Goal: Task Accomplishment & Management: Complete application form

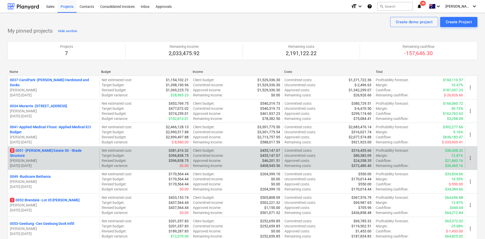
click at [46, 153] on p "5 0051 - [PERSON_NAME] Estate SS - Shade Structure" at bounding box center [53, 153] width 87 height 10
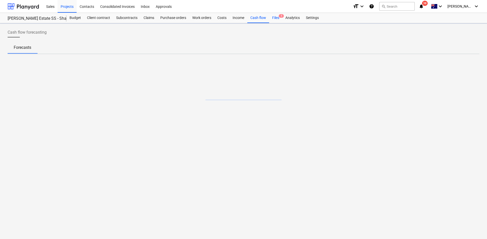
click at [275, 19] on div "Files 5" at bounding box center [275, 18] width 13 height 10
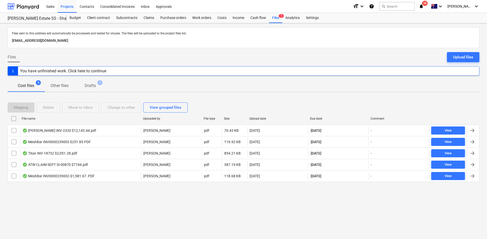
click at [93, 196] on div "Files sent to this address will automatically be processed and tested for virus…" at bounding box center [243, 131] width 487 height 216
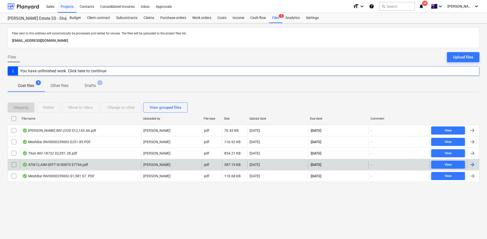
click at [70, 162] on div "ATW CLAIM SEPT SI-00870 $7744.pdf" at bounding box center [80, 165] width 121 height 8
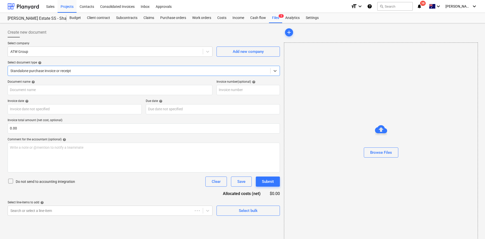
type input "SI-00870"
type input "18 Sep 2025"
type input "10 Oct 2025"
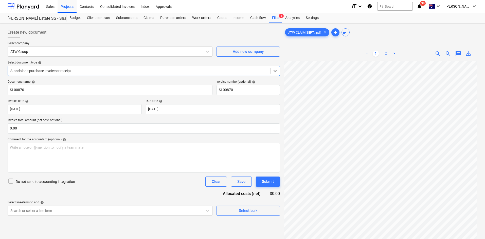
click at [384, 53] on link "2" at bounding box center [386, 54] width 6 height 6
click at [376, 54] on link "1" at bounding box center [375, 54] width 6 height 6
click at [272, 20] on div "Files 5" at bounding box center [275, 18] width 13 height 10
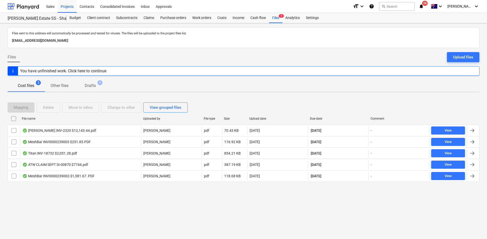
click at [130, 214] on div "Files sent to this address will automatically be processed and tested for virus…" at bounding box center [243, 131] width 487 height 216
click at [69, 60] on div "Files Upload files" at bounding box center [243, 59] width 471 height 14
click at [90, 87] on p "Drafts" at bounding box center [90, 86] width 11 height 6
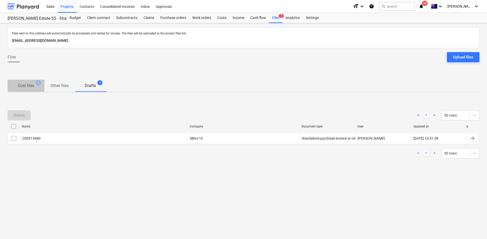
click at [28, 85] on p "Cost files" at bounding box center [26, 86] width 16 height 6
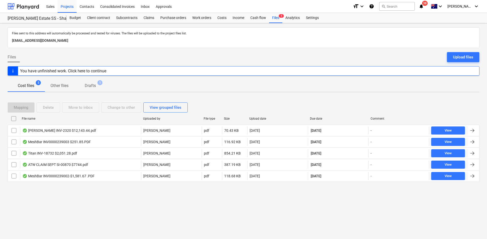
click at [152, 82] on div "Cost files 5 Other files Drafts 1" at bounding box center [243, 86] width 471 height 12
click at [133, 52] on div "Files Upload files" at bounding box center [243, 59] width 471 height 14
click at [129, 86] on div "Cost files 5 Other files Drafts 1" at bounding box center [243, 86] width 471 height 12
click at [423, 4] on icon "notifications" at bounding box center [420, 6] width 5 height 6
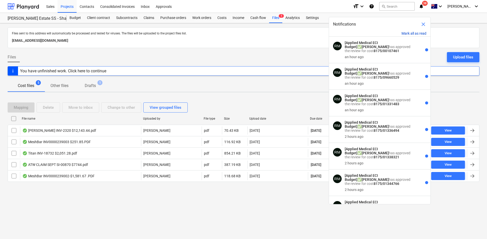
click at [416, 32] on button "Mark all as read" at bounding box center [413, 33] width 25 height 4
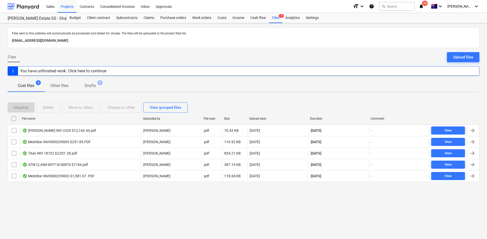
click at [250, 50] on div at bounding box center [243, 50] width 471 height 4
click at [423, 4] on icon "notifications" at bounding box center [420, 6] width 5 height 6
click at [277, 53] on div "Files Upload files" at bounding box center [243, 59] width 471 height 14
drag, startPoint x: 116, startPoint y: 200, endPoint x: 16, endPoint y: 41, distance: 188.1
click at [116, 200] on div "Files sent to this address will automatically be processed and tested for virus…" at bounding box center [243, 131] width 487 height 216
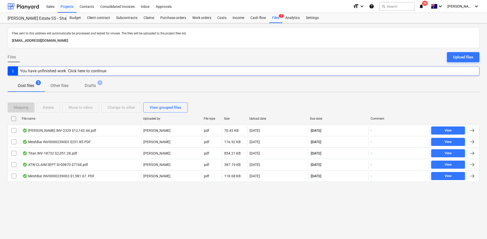
click at [91, 195] on div "Files sent to this address will automatically be processed and tested for virus…" at bounding box center [243, 131] width 487 height 216
click at [89, 202] on div "Files sent to this address will automatically be processed and tested for virus…" at bounding box center [243, 131] width 487 height 216
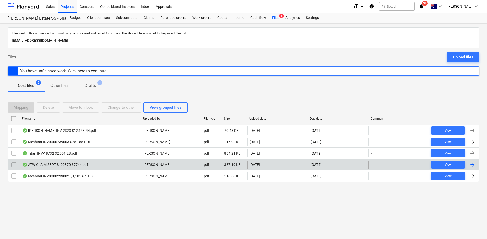
click at [94, 165] on div "ATW CLAIM SEPT SI-00870 $7744.pdf" at bounding box center [80, 165] width 121 height 8
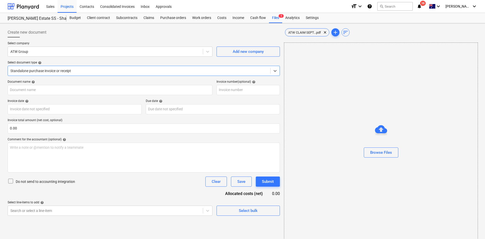
type input "SI-00870"
type input "18 Sep 2025"
type input "10 Oct 2025"
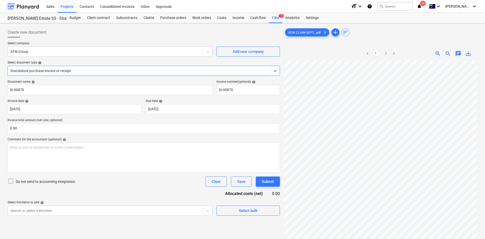
drag, startPoint x: 409, startPoint y: 38, endPoint x: 393, endPoint y: 47, distance: 17.7
click at [408, 38] on div "ATW CLAIM SEPT...pdf clear add sort < 1 2 > zoom_in zoom_out chat 0 save_alt" at bounding box center [380, 156] width 193 height 259
click at [383, 57] on div "< 1 2 >" at bounding box center [381, 54] width 62 height 14
click at [383, 53] on link "2" at bounding box center [386, 54] width 6 height 6
click at [375, 57] on link "1" at bounding box center [375, 54] width 6 height 6
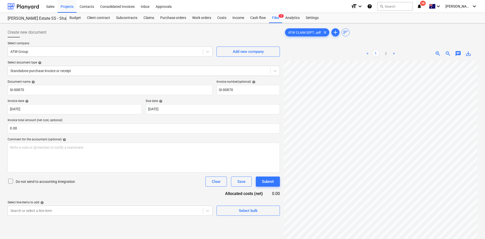
click at [393, 39] on div "ATW CLAIM SEPT...pdf clear add sort < 1 2 > zoom_in zoom_out chat 0 save_alt" at bounding box center [380, 156] width 193 height 259
click at [425, 4] on span "38" at bounding box center [423, 3] width 6 height 5
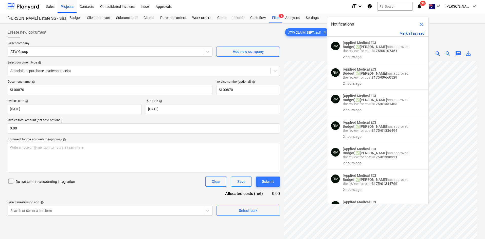
click at [410, 31] on button "Mark all as read" at bounding box center [411, 33] width 25 height 4
click at [410, 32] on button "Mark all as read" at bounding box center [411, 33] width 25 height 4
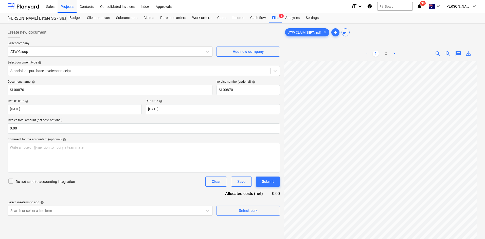
click at [448, 34] on div "ATW CLAIM SEPT...pdf clear add sort" at bounding box center [380, 32] width 193 height 10
drag, startPoint x: 98, startPoint y: 31, endPoint x: 93, endPoint y: 29, distance: 5.5
click at [98, 31] on div "Create new document" at bounding box center [144, 32] width 272 height 10
click at [65, 5] on div "Projects" at bounding box center [67, 6] width 19 height 13
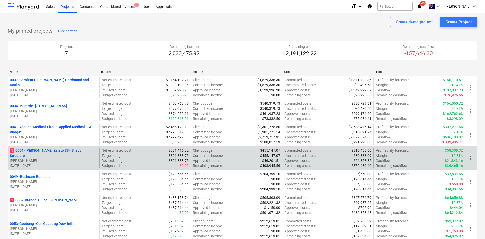
click at [48, 223] on p "0053-Geebung - Cen Geebung Dock Infill" at bounding box center [42, 223] width 64 height 5
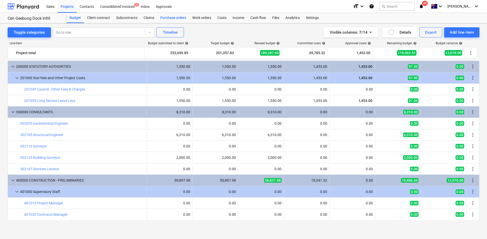
click at [174, 19] on div "Purchase orders" at bounding box center [173, 18] width 32 height 10
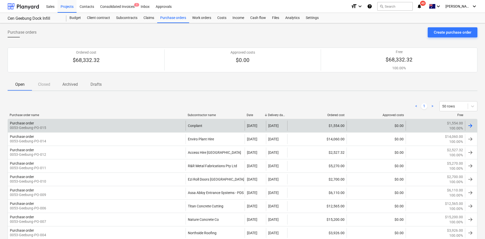
click at [124, 130] on div "Purchase order 0053-Geebung-PO-015" at bounding box center [97, 126] width 178 height 10
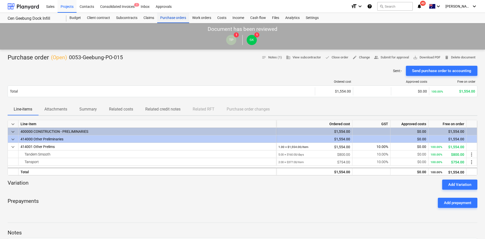
click at [169, 18] on div "Purchase orders" at bounding box center [173, 18] width 32 height 10
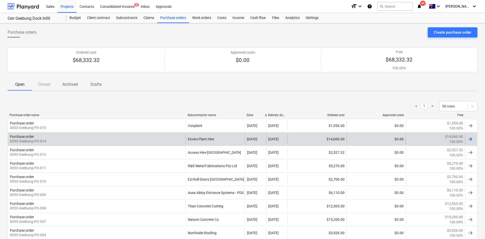
click at [121, 139] on div "Purchase order 0053-Geebung-PO-014" at bounding box center [97, 139] width 178 height 10
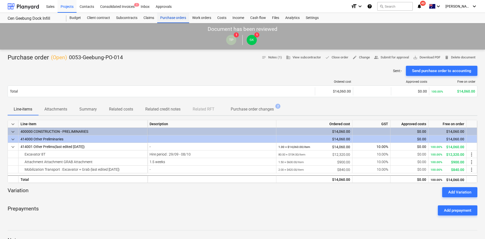
click at [182, 18] on div "Purchase orders" at bounding box center [173, 18] width 32 height 10
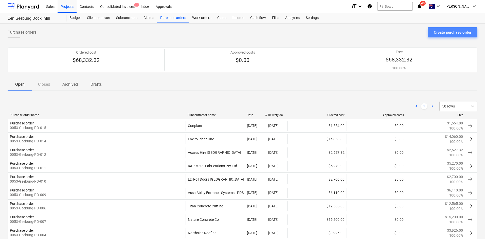
click at [460, 34] on div "Create purchase order" at bounding box center [453, 32] width 38 height 7
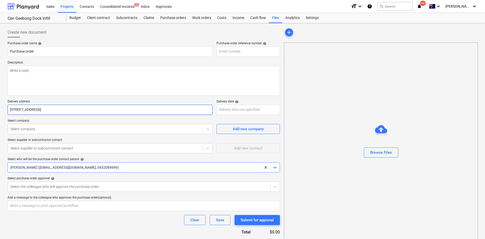
type textarea "x"
type input "0053-Geebung-PO-016"
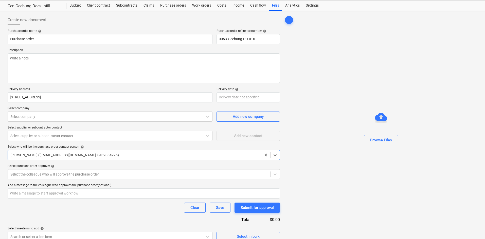
scroll to position [19, 0]
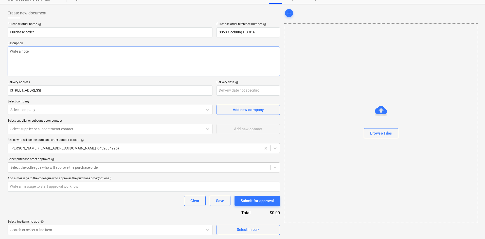
click at [58, 62] on textarea at bounding box center [144, 62] width 272 height 30
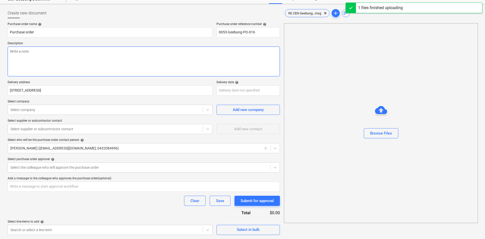
paste textarea "Site contact : Chris - 0404 922 185"
type textarea "x"
type textarea "Site contact : Chris - 0404 922 185"
type textarea "x"
type textarea "Site contact : Chris - 0404 922 185"
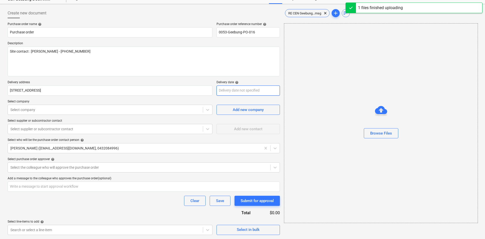
click at [223, 88] on body "Sales Projects Contacts Consolidated Invoices 1 Inbox Approvals format_size key…" at bounding box center [242, 100] width 485 height 239
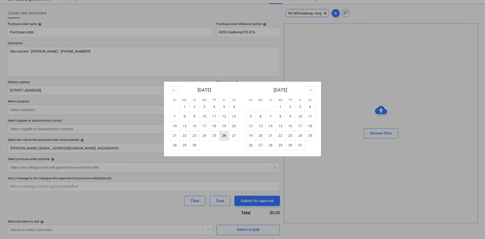
click at [223, 136] on td "26" at bounding box center [224, 136] width 10 height 10
type textarea "x"
type input "26 Sep 2025"
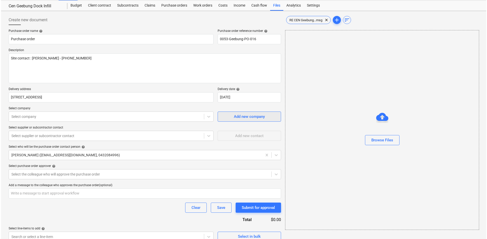
scroll to position [19, 0]
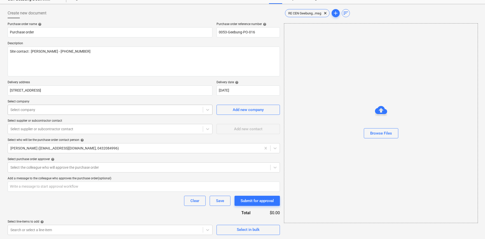
click at [83, 107] on div "Select company" at bounding box center [105, 109] width 195 height 7
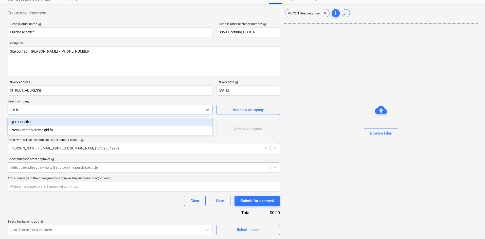
type input "qld for"
type textarea "x"
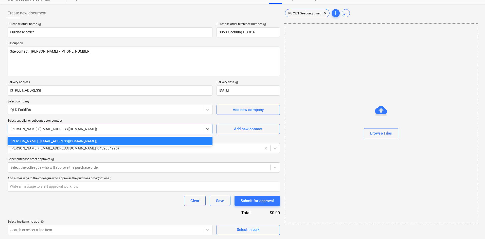
click at [71, 132] on div "Jess (hire@qldforklifts.com.au)" at bounding box center [105, 129] width 195 height 7
click at [76, 129] on div at bounding box center [105, 129] width 190 height 5
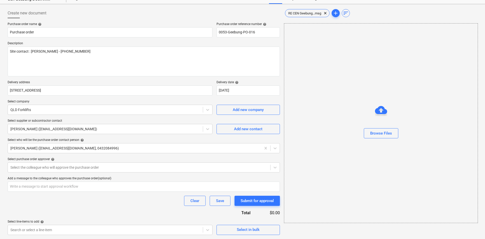
click at [93, 118] on div "Purchase order name help Purchase order Purchase order reference number help 00…" at bounding box center [144, 128] width 272 height 213
click at [236, 132] on div "Add new contact" at bounding box center [248, 129] width 28 height 7
type textarea "x"
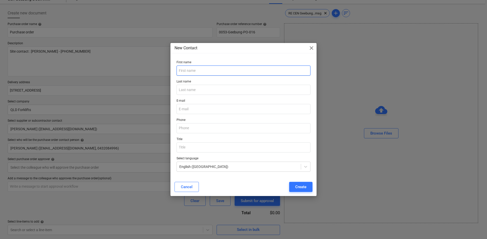
click at [208, 69] on input "text" at bounding box center [243, 71] width 134 height 10
type input "Wayne"
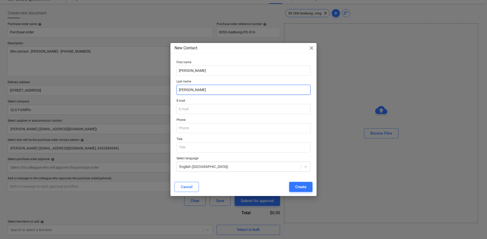
type input "Ineson"
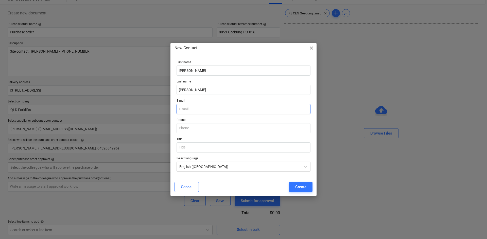
click at [197, 105] on input "email" at bounding box center [243, 109] width 134 height 10
type textarea "x"
paste input "w.ineson@qldforklifts.com.au"
type input "w.ineson@qldforklifts.com.au"
type textarea "x"
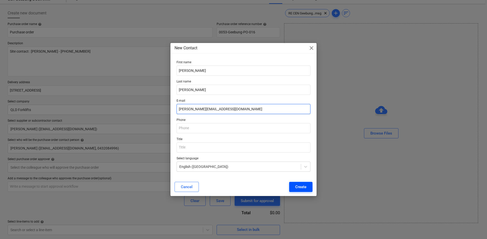
type input "w.ineson@qldforklifts.com.au"
click at [292, 189] on button "Create" at bounding box center [300, 187] width 23 height 10
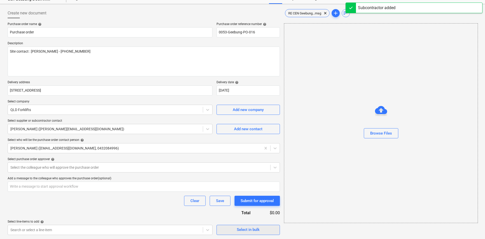
click at [241, 228] on div "Select in bulk" at bounding box center [248, 230] width 23 height 7
type textarea "x"
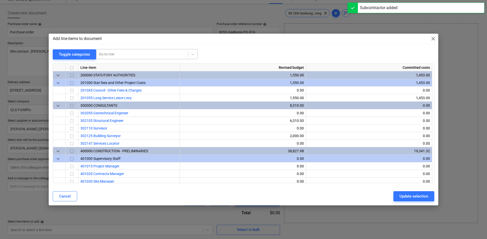
click at [135, 54] on div at bounding box center [142, 54] width 86 height 5
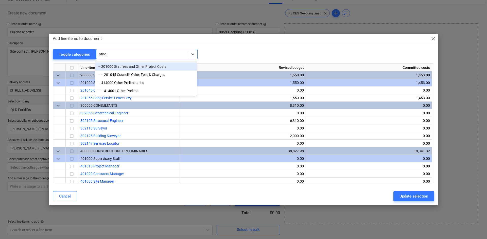
type input "other"
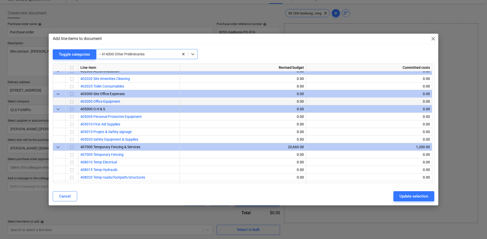
scroll to position [144, 0]
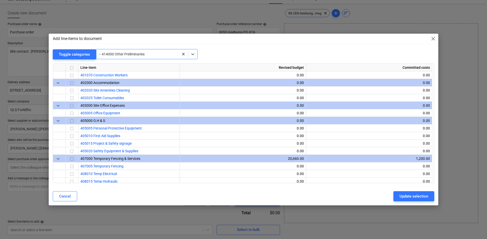
click at [133, 55] on div at bounding box center [137, 54] width 77 height 5
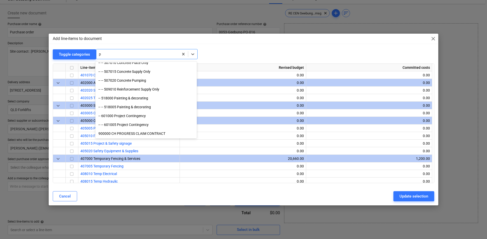
scroll to position [190, 0]
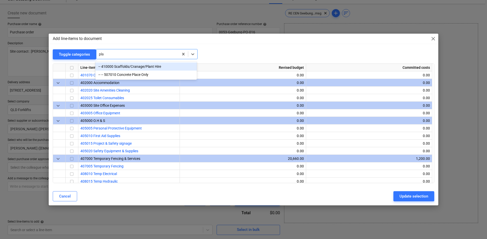
type input "plan"
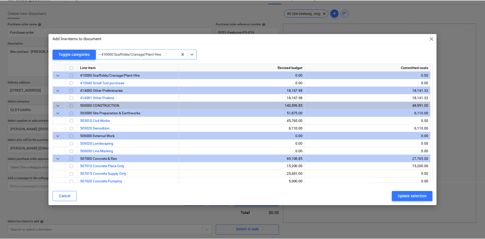
scroll to position [256, 0]
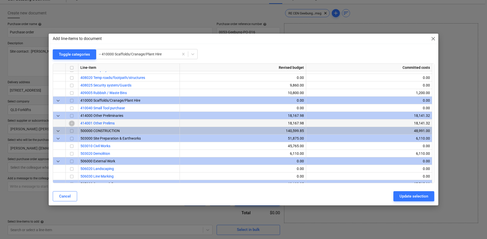
click at [73, 123] on input "checkbox" at bounding box center [72, 124] width 6 height 6
click at [409, 196] on div "Update selection" at bounding box center [413, 196] width 29 height 7
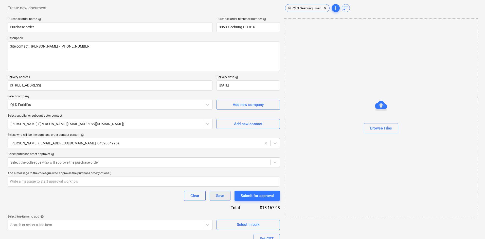
scroll to position [69, 0]
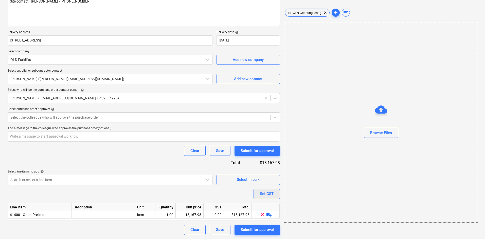
click at [265, 193] on div "Set GST" at bounding box center [267, 194] width 14 height 7
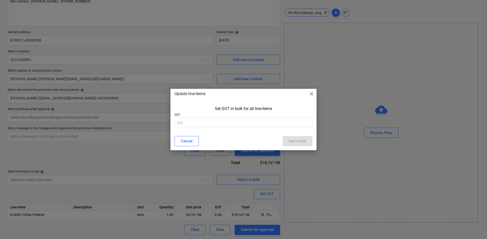
click at [313, 91] on span "close" at bounding box center [311, 94] width 6 height 6
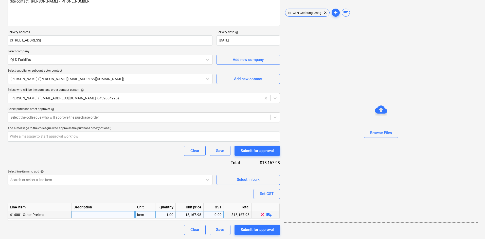
click at [269, 216] on span "playlist_add" at bounding box center [269, 215] width 6 height 6
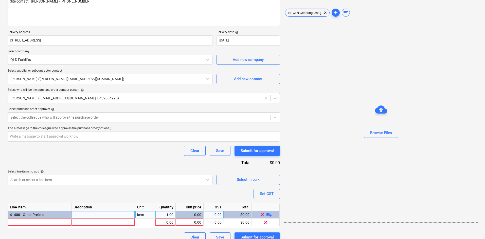
click at [269, 216] on span "playlist_add" at bounding box center [269, 215] width 6 height 6
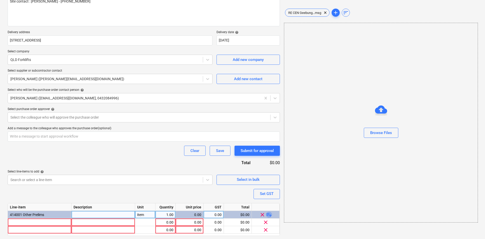
click at [269, 216] on span "playlist_add" at bounding box center [269, 215] width 6 height 6
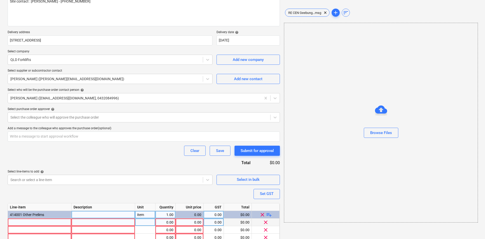
click at [31, 224] on div at bounding box center [40, 223] width 64 height 8
type textarea "x"
type input "Forklift weekly hire"
type textarea "x"
click at [138, 221] on div at bounding box center [145, 223] width 20 height 8
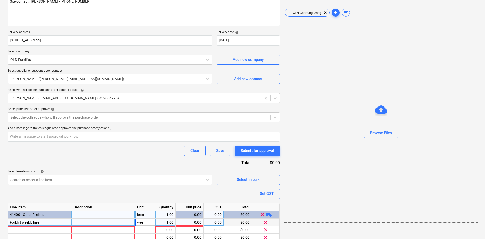
type input "week"
type textarea "x"
click at [33, 228] on div at bounding box center [40, 231] width 64 height 8
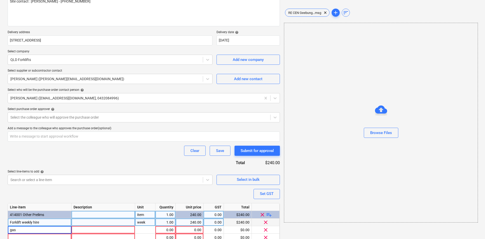
drag, startPoint x: 28, startPoint y: 231, endPoint x: -17, endPoint y: 232, distance: 45.9
click at [0, 170] on html "Sales Projects Contacts Consolidated Invoices 1 Inbox Approvals format_size key…" at bounding box center [242, 50] width 485 height 239
type input "Gas"
type textarea "x"
click at [134, 231] on div at bounding box center [103, 231] width 64 height 8
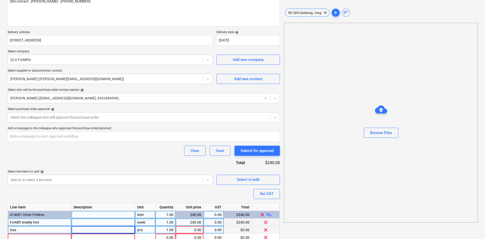
click at [144, 215] on div "item" at bounding box center [145, 215] width 20 height 8
click at [147, 230] on div "pcs" at bounding box center [145, 231] width 20 height 8
type input "item"
type textarea "x"
click at [193, 230] on div "0.00" at bounding box center [190, 231] width 24 height 8
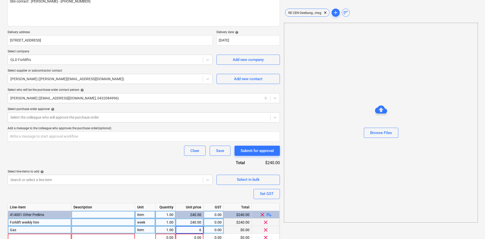
type input "60"
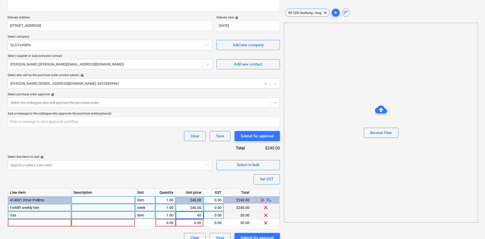
scroll to position [92, 0]
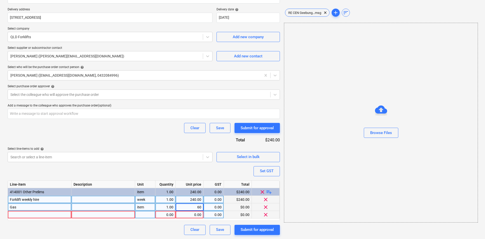
type textarea "x"
drag, startPoint x: 40, startPoint y: 221, endPoint x: 36, endPoint y: 216, distance: 6.3
click at [39, 220] on div "Line-item Description Unit Quantity Unit price GST Total 414001 Other Prelims i…" at bounding box center [144, 201] width 272 height 41
click at [36, 216] on div at bounding box center [40, 215] width 64 height 8
type input "Transport"
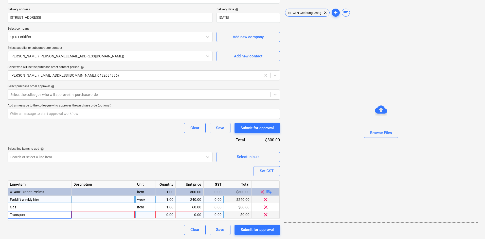
type textarea "x"
click at [101, 214] on div at bounding box center [103, 215] width 64 height 8
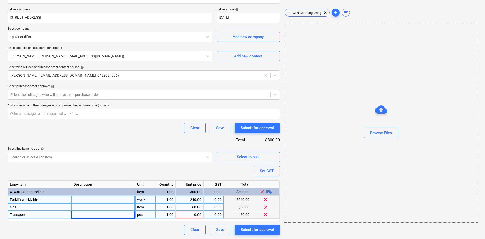
click at [141, 207] on div "item" at bounding box center [145, 208] width 20 height 8
click at [142, 215] on div "pcs" at bounding box center [145, 215] width 20 height 8
type input "item"
type textarea "x"
click at [172, 215] on div "1.00" at bounding box center [165, 215] width 16 height 8
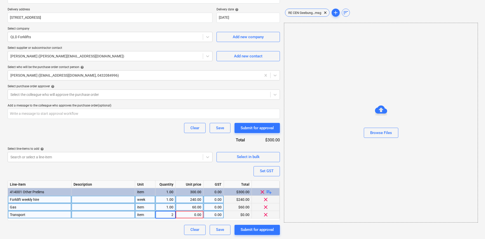
type input "2"
type textarea "x"
click at [189, 216] on div "0.00" at bounding box center [190, 215] width 24 height 8
type input "280"
type textarea "x"
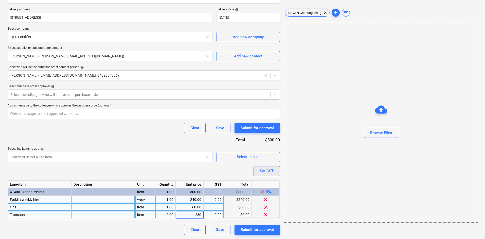
click at [262, 172] on div "Set GST" at bounding box center [267, 171] width 14 height 7
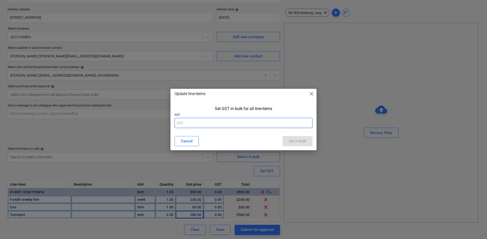
click at [228, 127] on input "text" at bounding box center [243, 123] width 138 height 10
type input "10"
click at [298, 141] on div "Set in bulk" at bounding box center [297, 141] width 18 height 7
type textarea "x"
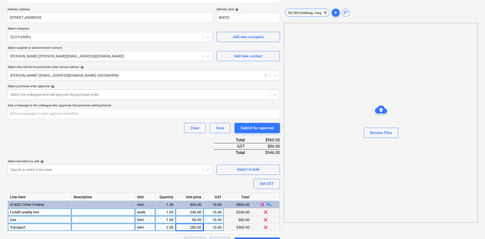
click at [111, 148] on div "Purchase order name help Purchase order Purchase order reference number help 00…" at bounding box center [144, 98] width 272 height 299
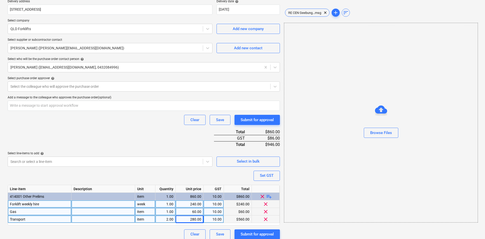
scroll to position [105, 0]
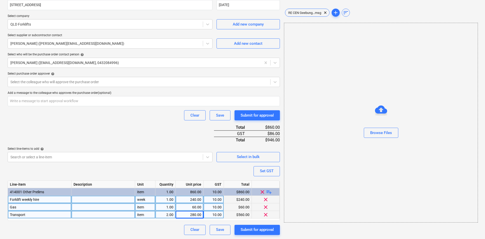
click at [81, 199] on div at bounding box center [103, 200] width 64 height 8
type input "Non marking tires"
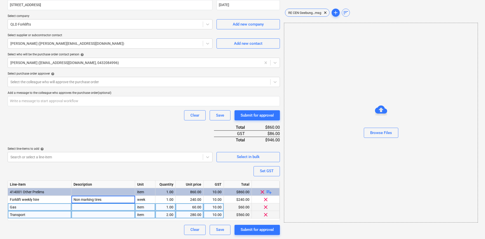
click at [108, 172] on div "Purchase order name help Purchase order Purchase order reference number help 00…" at bounding box center [144, 86] width 272 height 299
click at [135, 132] on div "Purchase order name help Purchase order Purchase order reference number help 00…" at bounding box center [144, 86] width 272 height 299
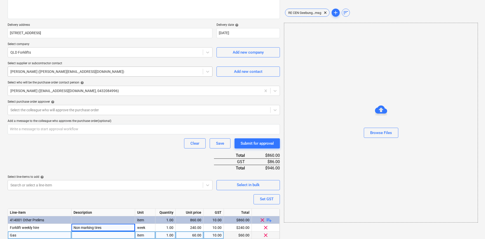
scroll to position [29, 0]
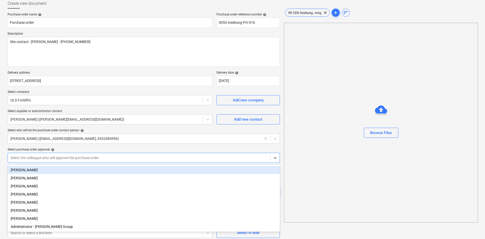
click at [73, 158] on div at bounding box center [138, 158] width 257 height 5
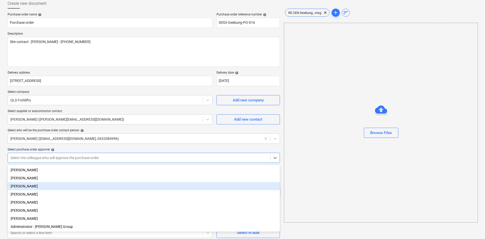
click at [33, 186] on div "Sean Keane" at bounding box center [144, 186] width 272 height 8
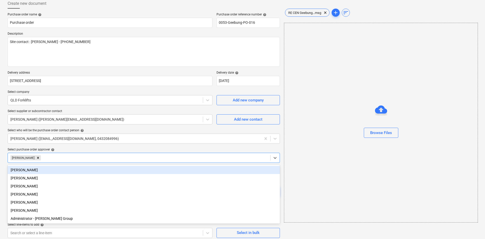
click at [85, 147] on div "Purchase order name help Purchase order Purchase order reference number help 00…" at bounding box center [144, 162] width 272 height 299
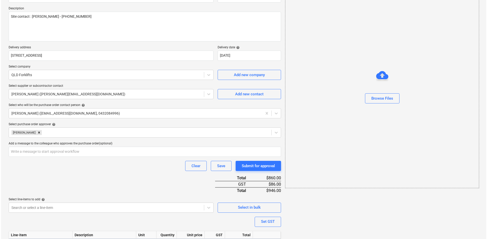
scroll to position [105, 0]
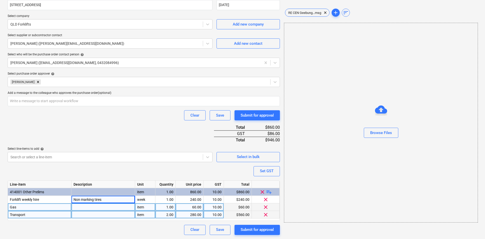
click at [155, 129] on div "Purchase order name help Purchase order Purchase order reference number help 00…" at bounding box center [144, 86] width 272 height 299
click at [258, 117] on div "Submit for approval" at bounding box center [256, 115] width 33 height 7
type textarea "x"
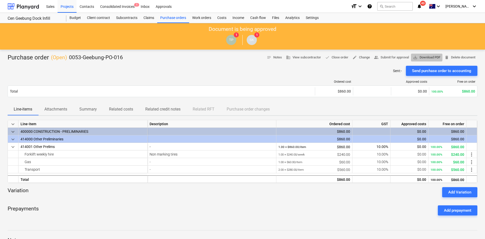
click at [421, 59] on span "save_alt Download PDF" at bounding box center [426, 58] width 27 height 6
click at [104, 207] on div "Prepayments Add prepayment" at bounding box center [243, 211] width 470 height 18
click at [422, 5] on icon "notifications" at bounding box center [419, 6] width 5 height 6
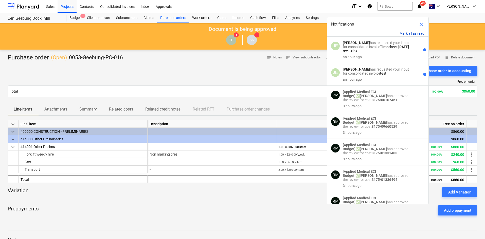
click at [412, 32] on button "Mark all as read" at bounding box center [411, 33] width 25 height 4
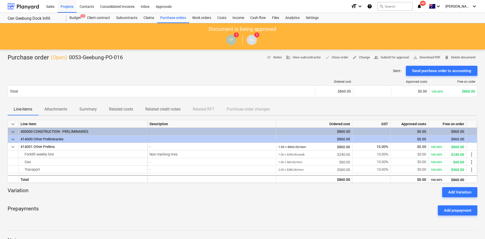
click at [259, 72] on div "Sent : - Send purchase order to accounting" at bounding box center [243, 71] width 470 height 10
drag, startPoint x: 66, startPoint y: 6, endPoint x: 9, endPoint y: 49, distance: 70.9
click at [66, 6] on div "Projects" at bounding box center [67, 6] width 19 height 13
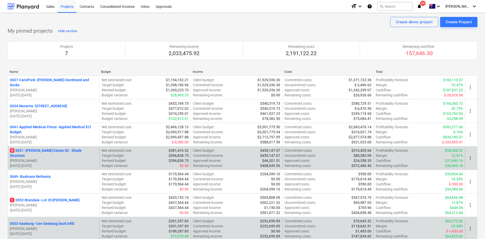
click at [45, 148] on div "5 0051 - Patrick Estate SS - Shade Structure T. Pawar 06.08.2025 - 30.11.2025" at bounding box center [53, 158] width 91 height 20
click at [44, 151] on div "5 0051 - Patrick Estate SS - Shade Structure T. Pawar 06.08.2025 - 30.11.2025" at bounding box center [53, 158] width 91 height 20
click at [59, 151] on p "5 0051 - Patrick Estate SS - Shade Structure" at bounding box center [53, 153] width 87 height 10
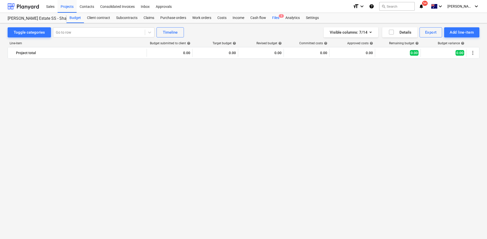
click at [276, 19] on div "Files 5" at bounding box center [275, 18] width 13 height 10
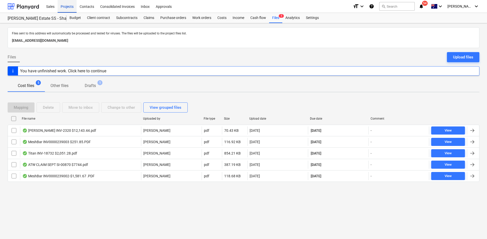
click at [69, 8] on div "Projects" at bounding box center [67, 6] width 19 height 13
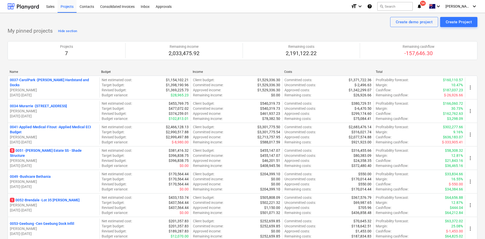
click at [422, 6] on icon "notifications" at bounding box center [419, 6] width 5 height 6
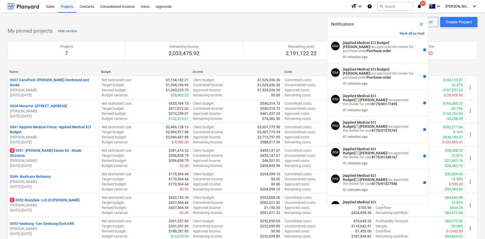
click at [415, 32] on button "Mark all as read" at bounding box center [411, 33] width 25 height 4
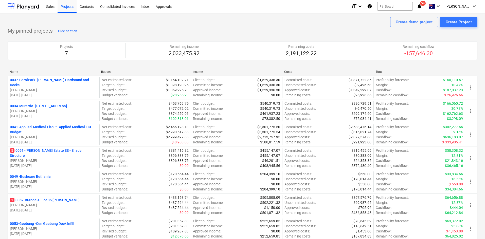
click at [300, 27] on div "My pinned projects Hide section Projects 7 Remaining income 2,033,475.92 Remain…" at bounding box center [243, 137] width 470 height 220
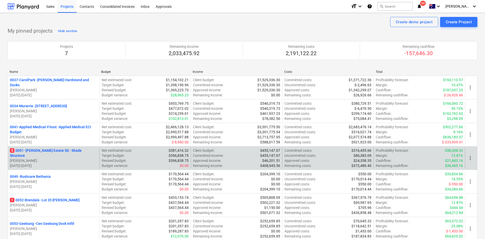
click at [48, 153] on p "5 0051 - Patrick Estate SS - Shade Structure" at bounding box center [53, 153] width 87 height 10
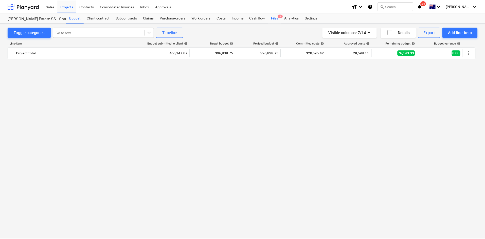
scroll to position [701, 0]
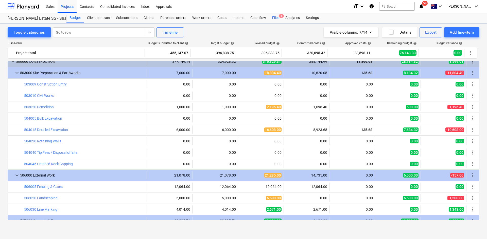
click at [280, 17] on span "5" at bounding box center [280, 16] width 5 height 4
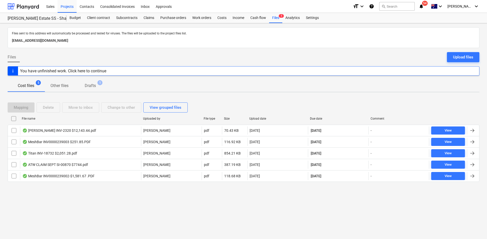
click at [93, 87] on p "Drafts" at bounding box center [90, 86] width 11 height 6
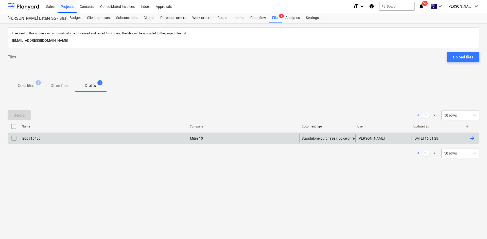
click at [60, 137] on div "200915480" at bounding box center [103, 139] width 167 height 8
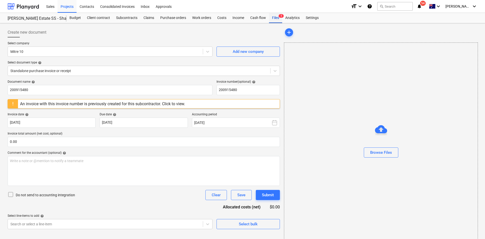
click at [278, 20] on div "Files 5" at bounding box center [275, 18] width 13 height 10
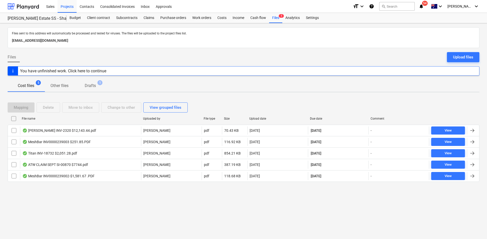
click at [90, 202] on div "Files sent to this address will automatically be processed and tested for virus…" at bounding box center [243, 131] width 487 height 216
click at [71, 6] on div "Projects" at bounding box center [67, 6] width 19 height 13
